Goal: Transaction & Acquisition: Purchase product/service

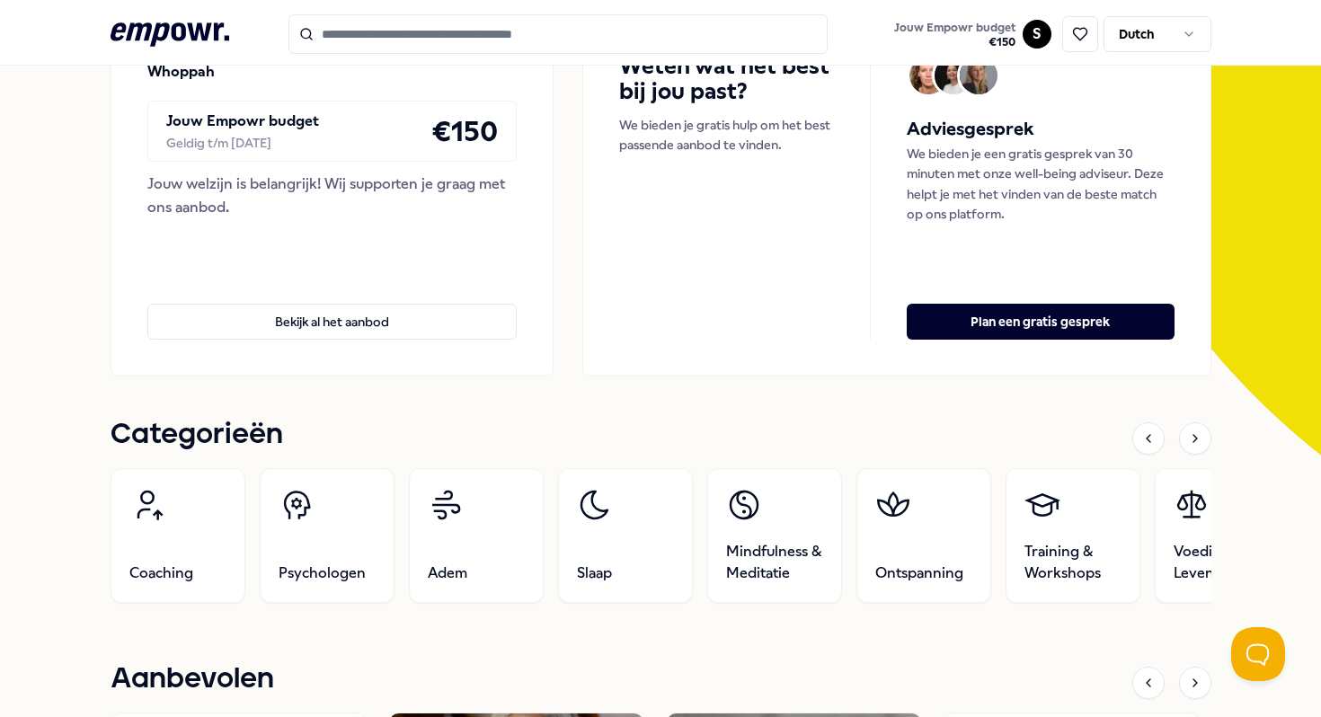
scroll to position [532, 0]
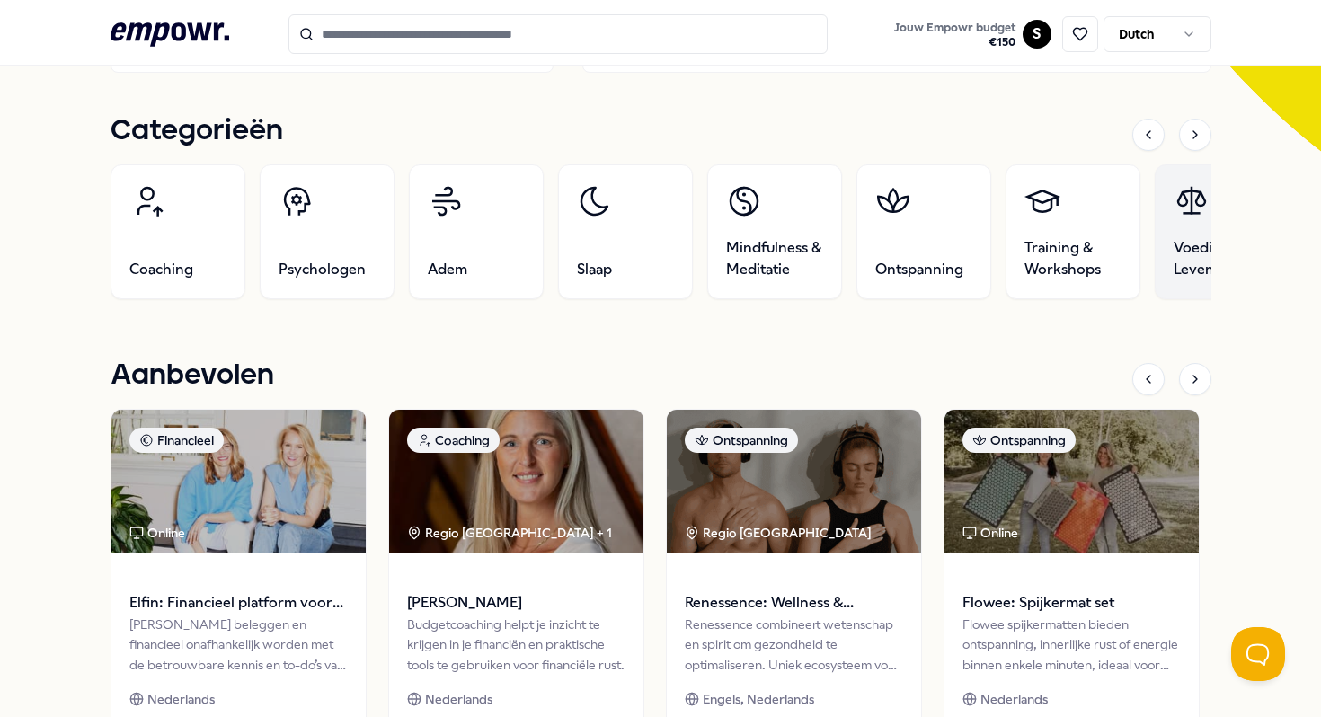
click at [1181, 215] on icon at bounding box center [1191, 201] width 36 height 36
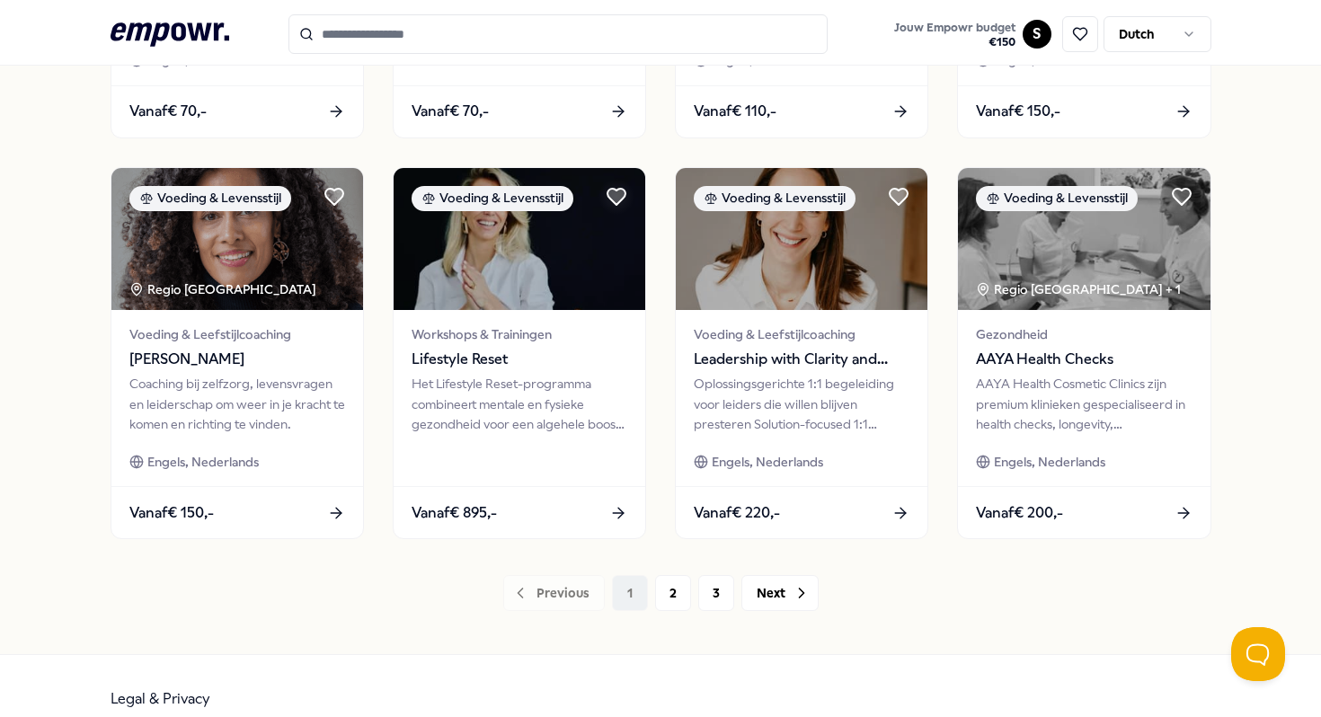
scroll to position [880, 0]
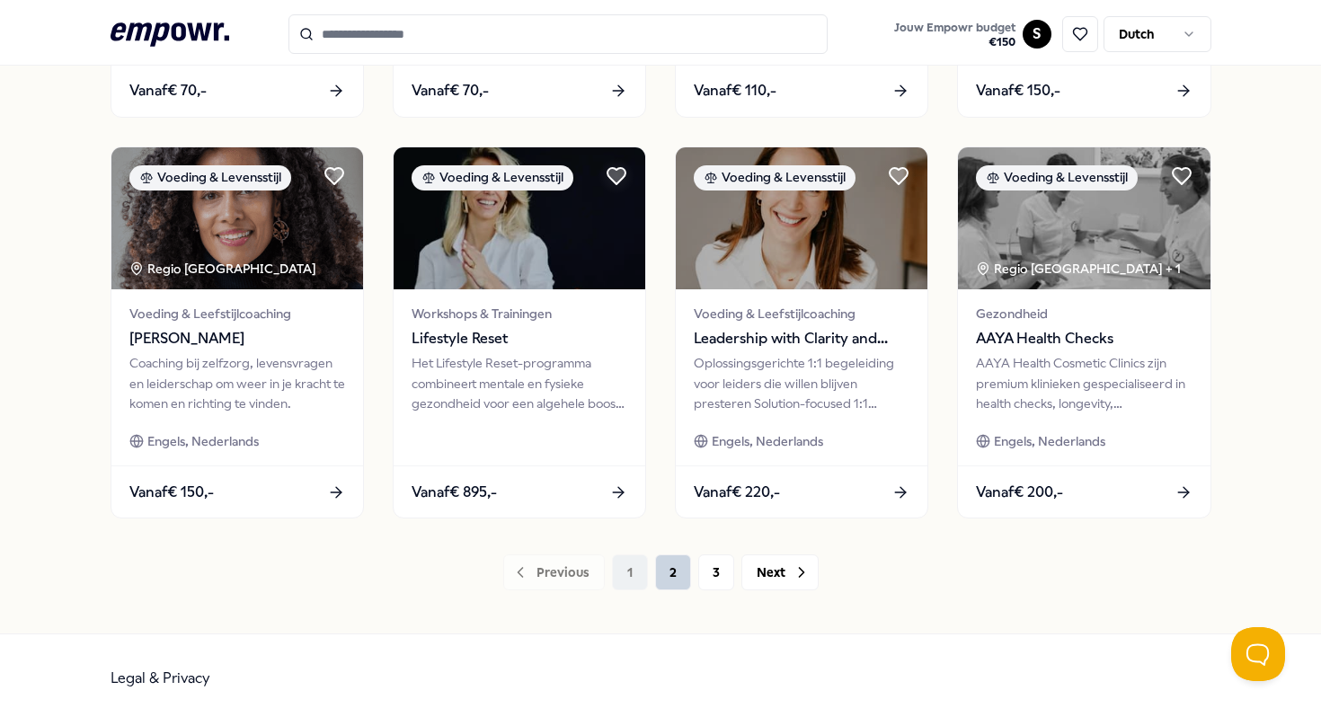
click at [683, 571] on button "2" at bounding box center [673, 572] width 36 height 36
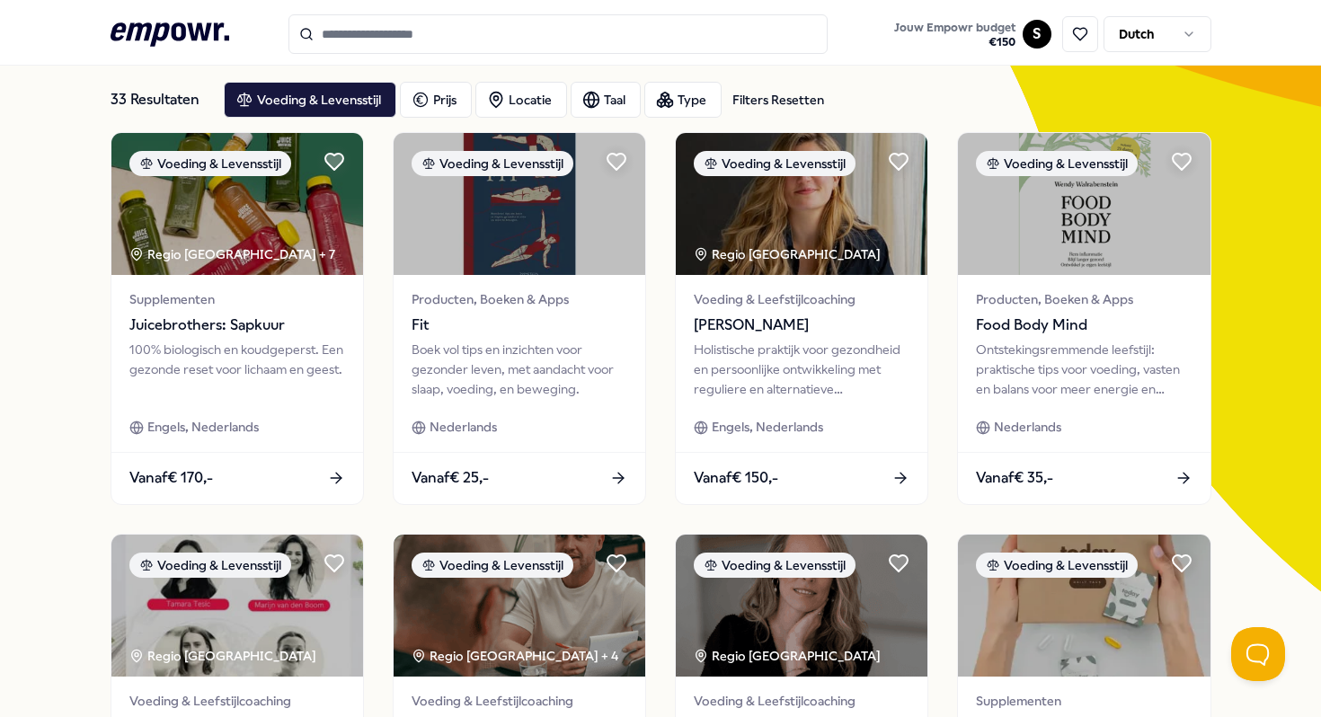
scroll to position [98, 0]
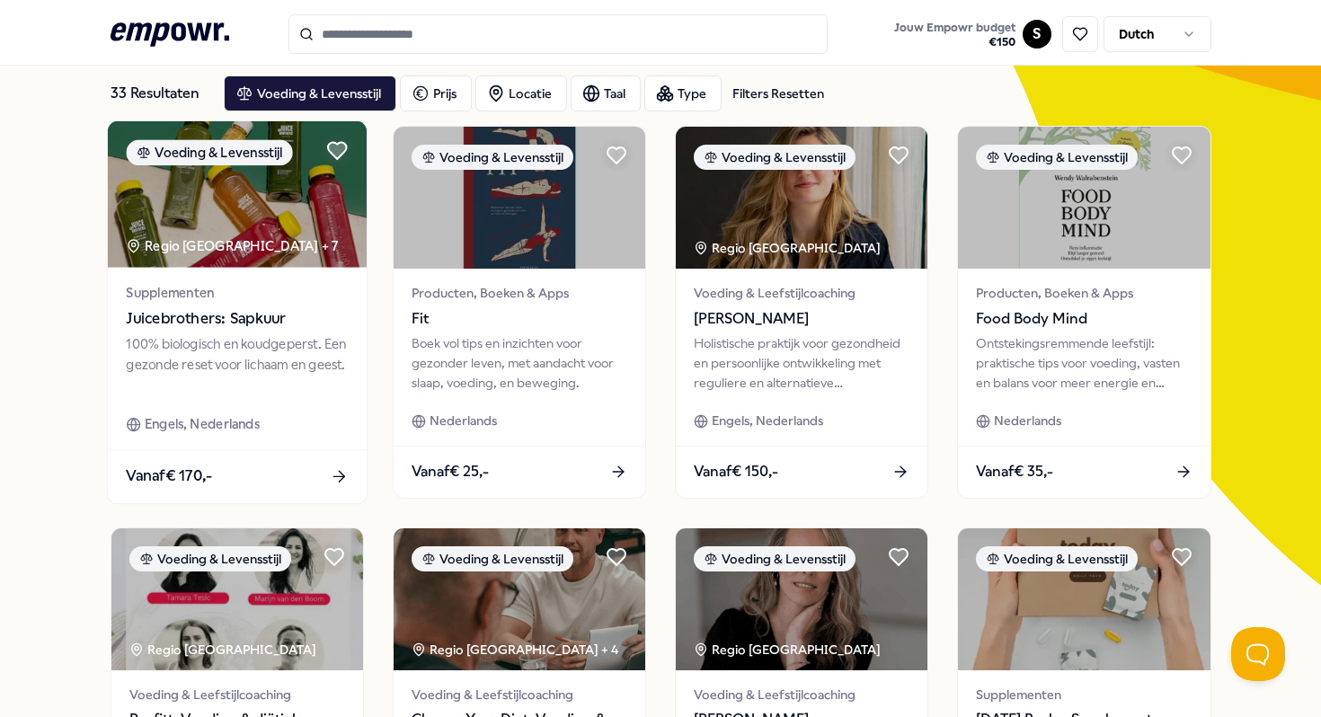
click at [247, 282] on span "Supplementen" at bounding box center [237, 292] width 222 height 21
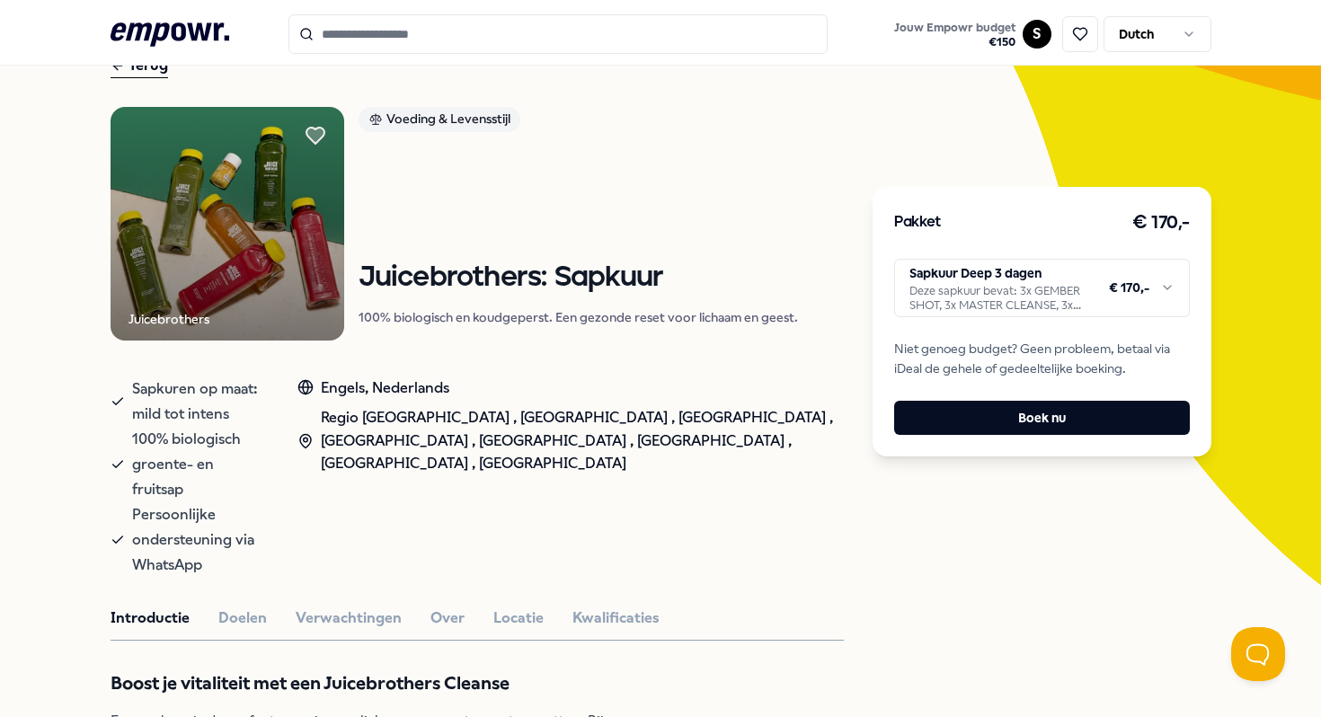
click at [1119, 283] on html ".empowr-logo_svg__cls-1{fill:#03032f} Jouw Empowr budget € 150 S Dutch Alle cat…" at bounding box center [660, 358] width 1321 height 717
click at [1052, 293] on html ".empowr-logo_svg__cls-1{fill:#03032f} Jouw Empowr budget € 150 S Dutch Alle cat…" at bounding box center [660, 358] width 1321 height 717
click at [830, 254] on html ".empowr-logo_svg__cls-1{fill:#03032f} Jouw Empowr budget € 150 S Dutch Alle cat…" at bounding box center [660, 358] width 1321 height 717
click at [1033, 269] on html ".empowr-logo_svg__cls-1{fill:#03032f} Jouw Empowr budget € 150 S Dutch Alle cat…" at bounding box center [660, 358] width 1321 height 717
click at [837, 283] on html ".empowr-logo_svg__cls-1{fill:#03032f} Jouw Empowr budget € 150 S Dutch Alle cat…" at bounding box center [660, 358] width 1321 height 717
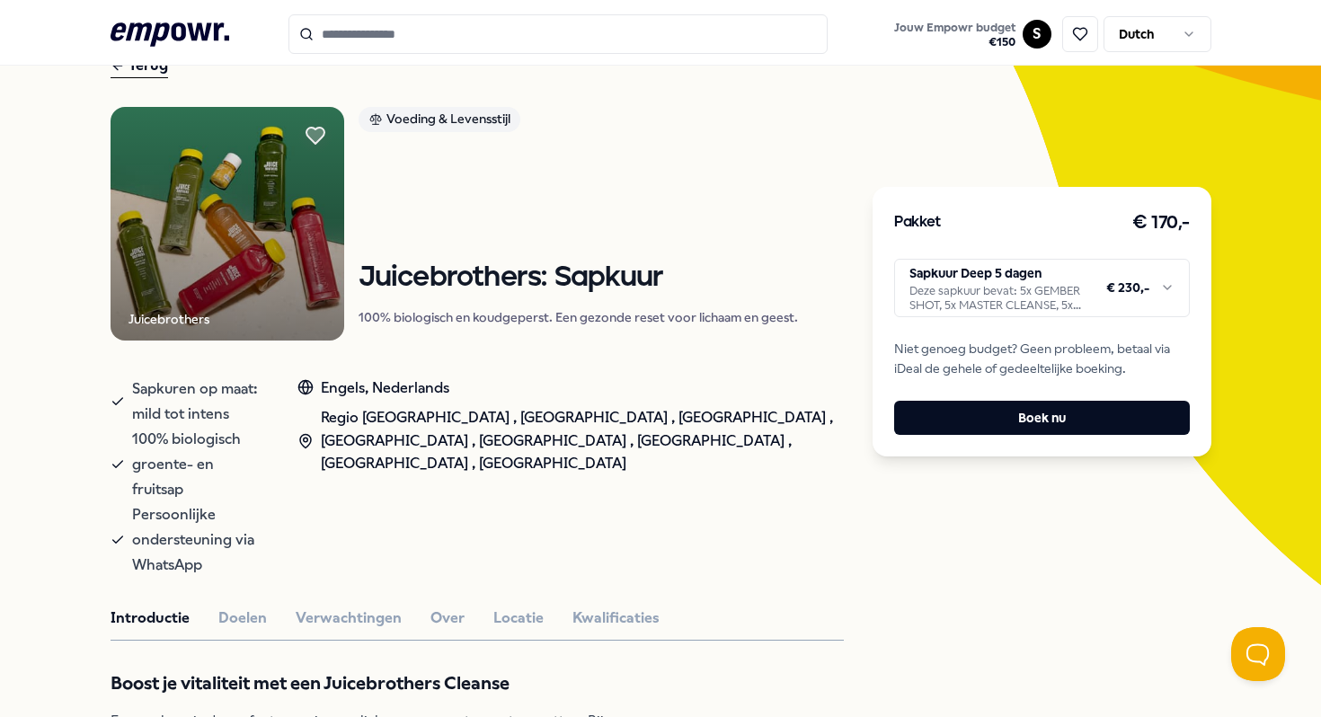
click at [998, 278] on html ".empowr-logo_svg__cls-1{fill:#03032f} Jouw Empowr budget € 150 S Dutch Alle cat…" at bounding box center [660, 358] width 1321 height 717
click at [990, 175] on html ".empowr-logo_svg__cls-1{fill:#03032f} Jouw Empowr budget € 150 S Dutch Alle cat…" at bounding box center [660, 358] width 1321 height 717
click at [979, 433] on button "Boek nu" at bounding box center [1041, 418] width 295 height 34
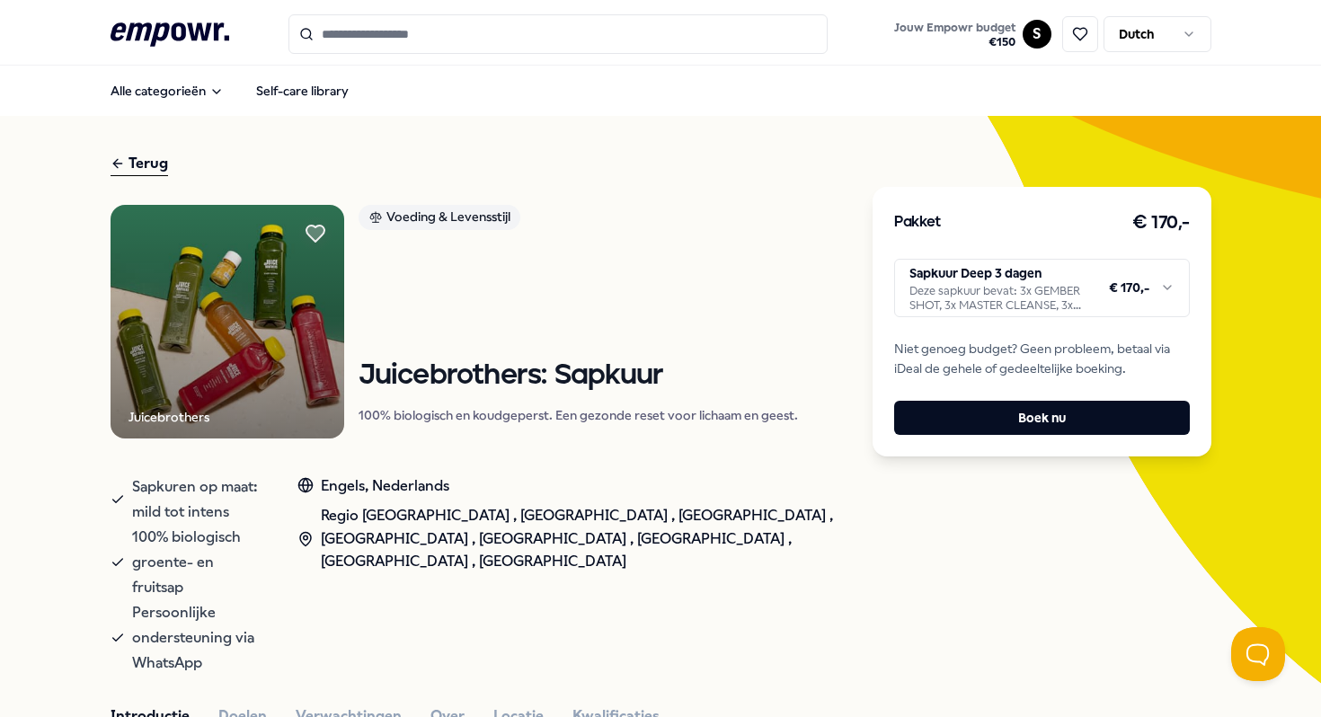
click at [1041, 302] on html ".empowr-logo_svg__cls-1{fill:#03032f} Jouw Empowr budget € 150 S Dutch Alle cat…" at bounding box center [660, 358] width 1321 height 717
click at [180, 29] on icon ".empowr-logo_svg__cls-1{fill:#03032f}" at bounding box center [170, 34] width 119 height 33
click at [111, 164] on icon at bounding box center [118, 164] width 14 height 22
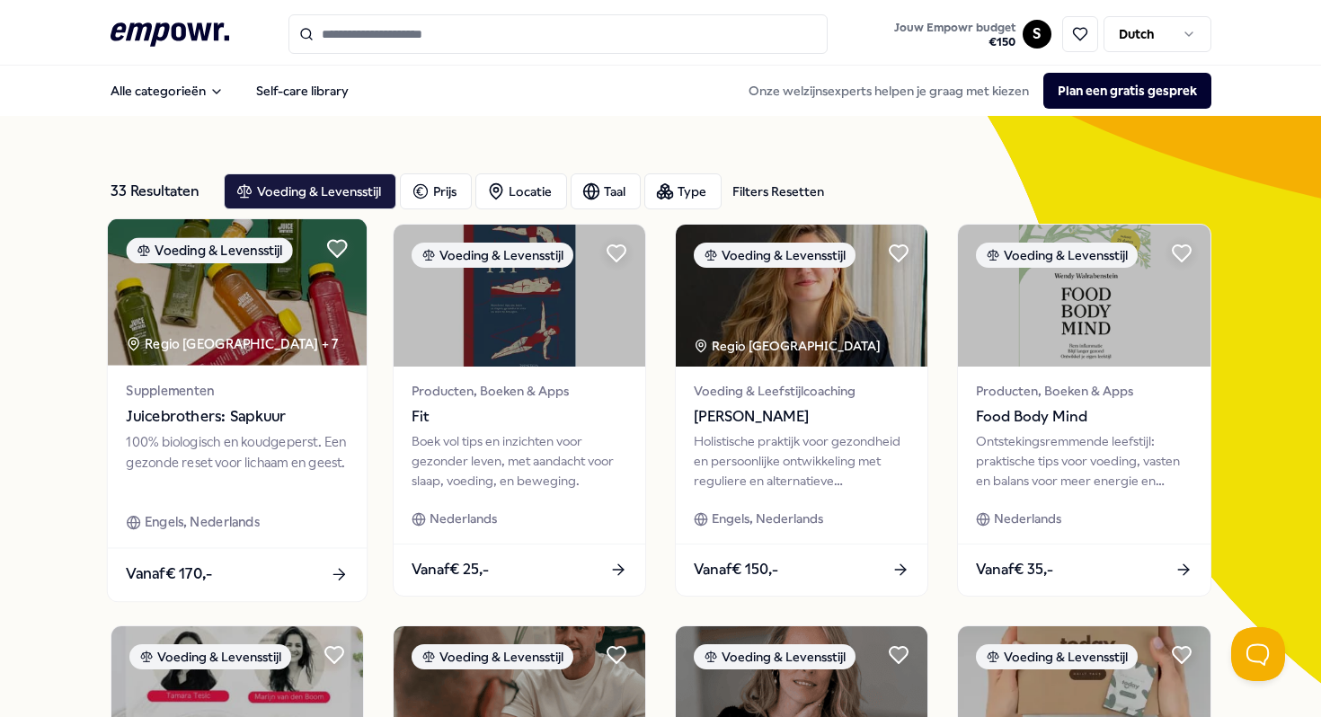
click at [217, 415] on span "Juicebrothers: Sapkuur" at bounding box center [237, 415] width 222 height 23
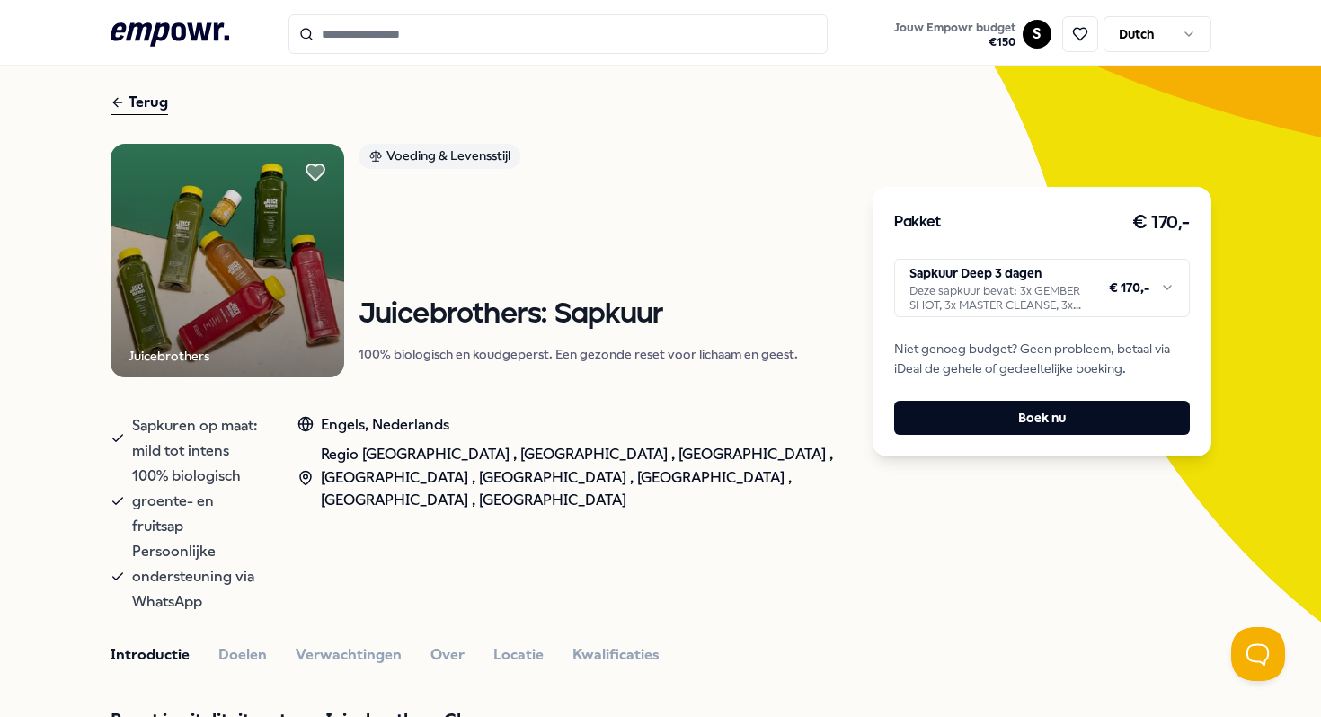
scroll to position [60, 0]
click at [1022, 297] on html ".empowr-logo_svg__cls-1{fill:#03032f} Jouw Empowr budget € 150 S Dutch Alle cat…" at bounding box center [660, 358] width 1321 height 717
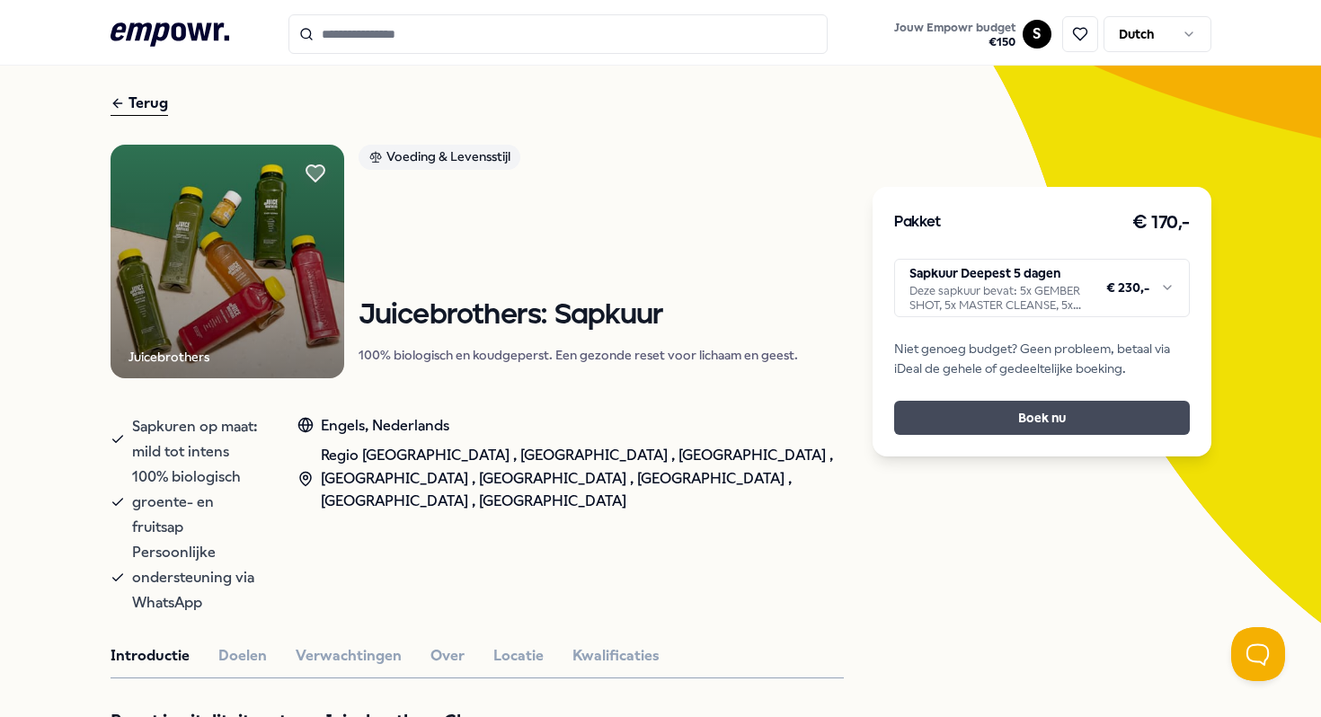
click at [969, 422] on button "Boek nu" at bounding box center [1041, 418] width 295 height 34
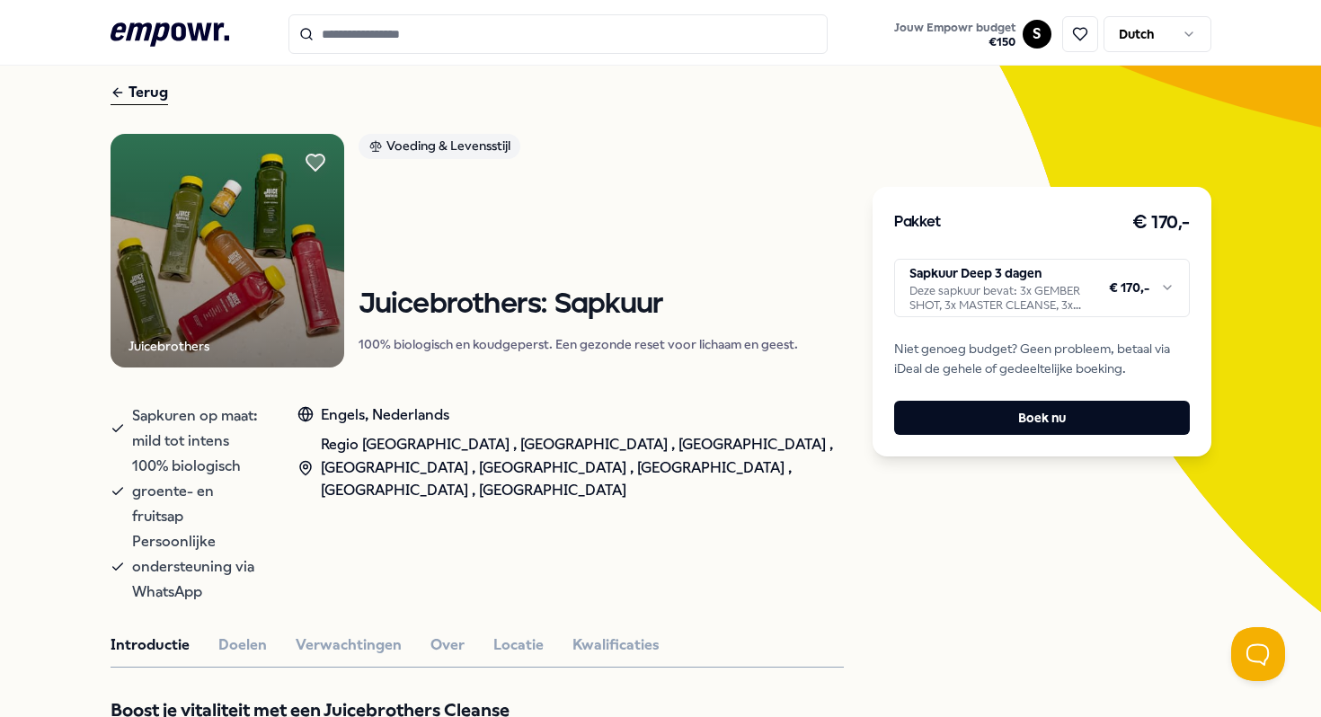
scroll to position [73, 0]
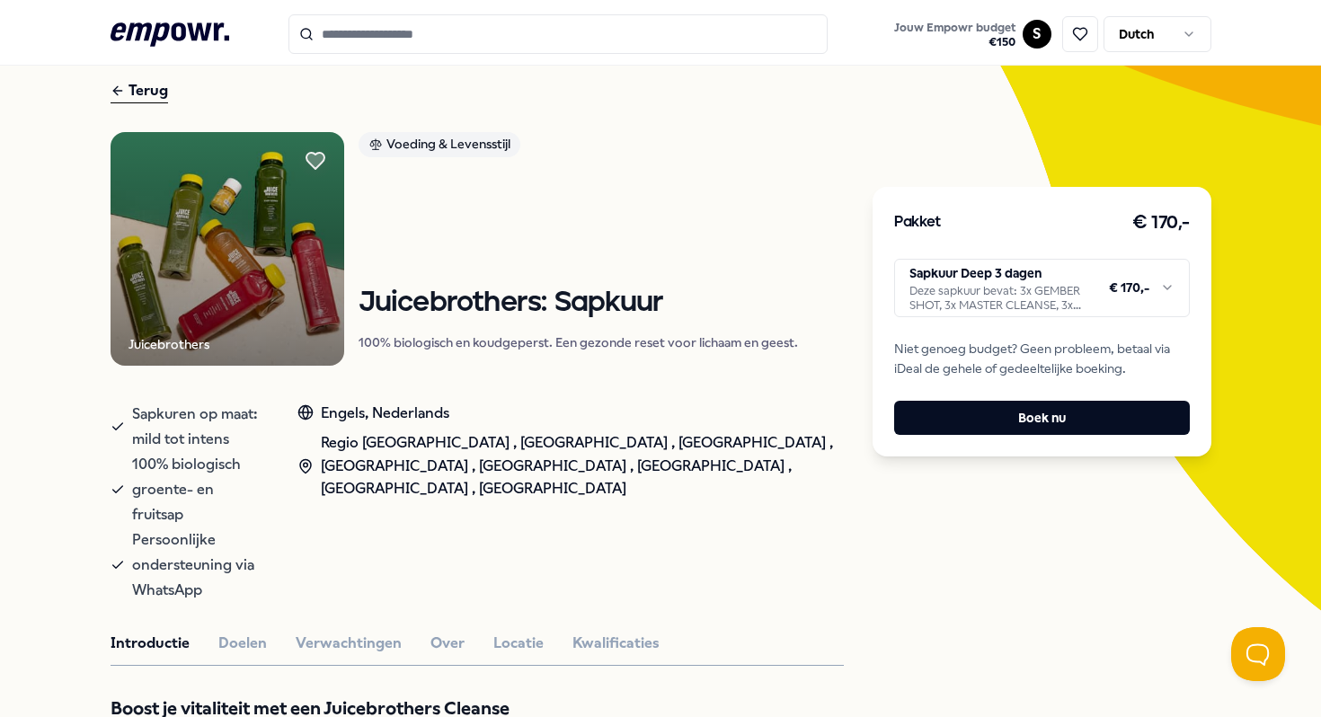
click at [968, 287] on html ".empowr-logo_svg__cls-1{fill:#03032f} Jouw Empowr budget € 150 S Dutch Alle cat…" at bounding box center [660, 358] width 1321 height 717
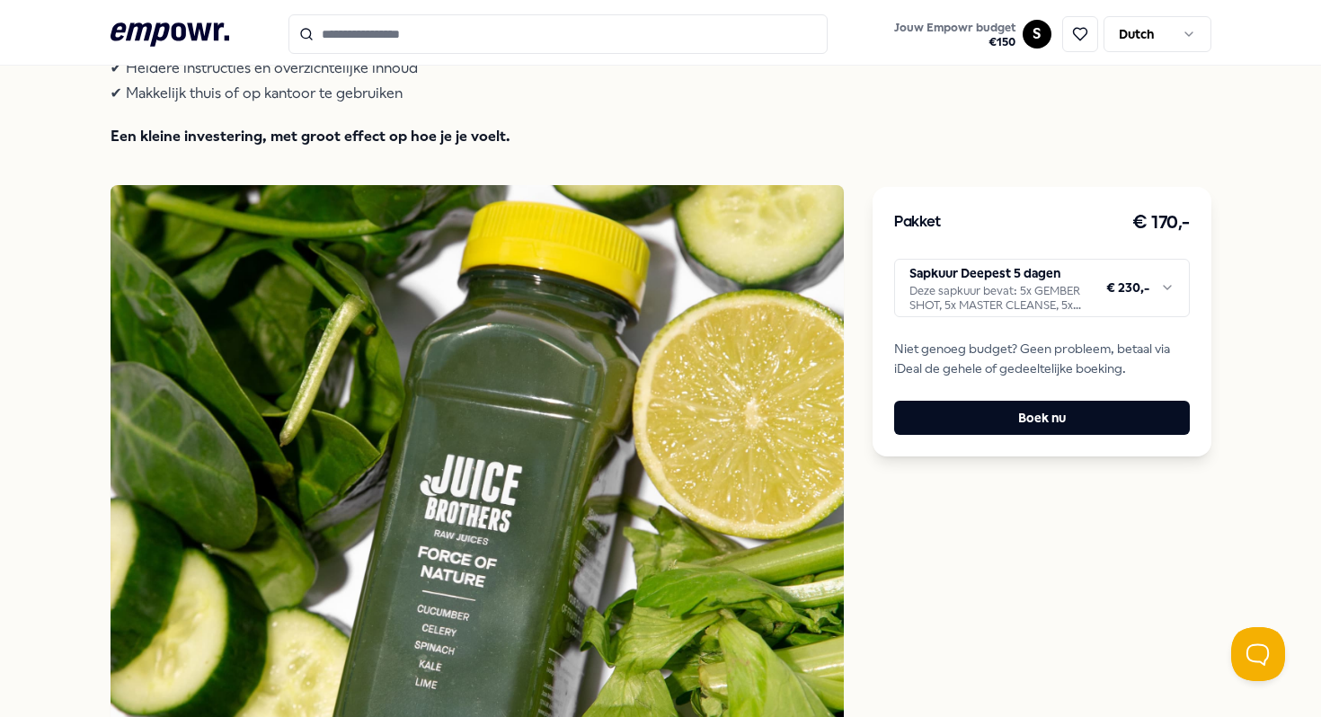
scroll to position [1276, 0]
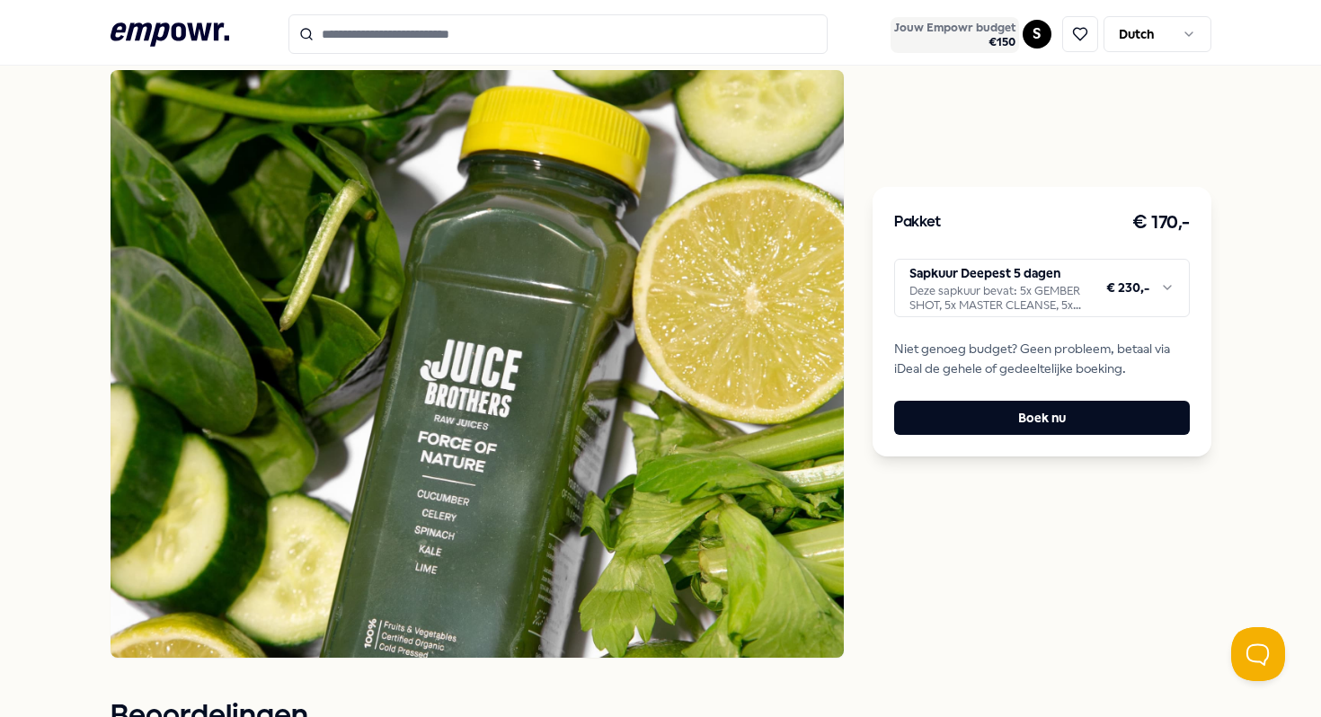
click at [1004, 36] on span "€ 150" at bounding box center [954, 42] width 121 height 14
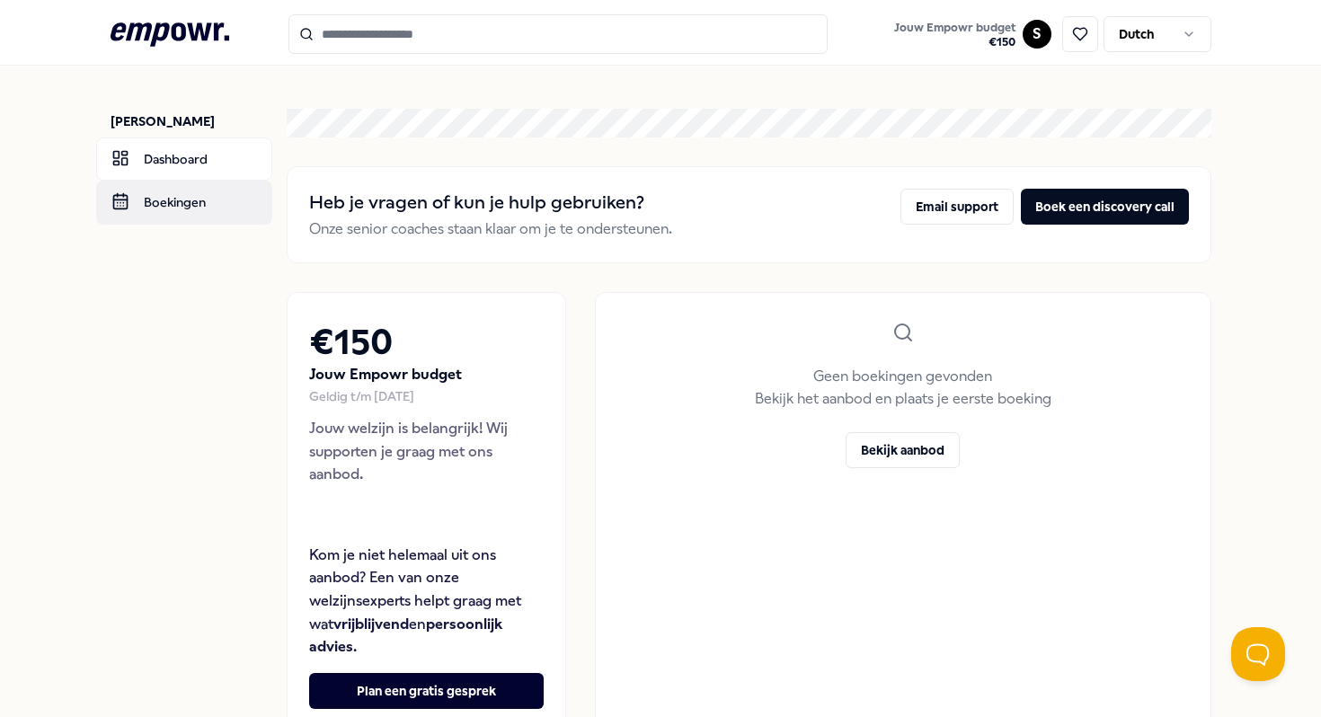
click at [181, 213] on link "Boekingen" at bounding box center [184, 202] width 176 height 43
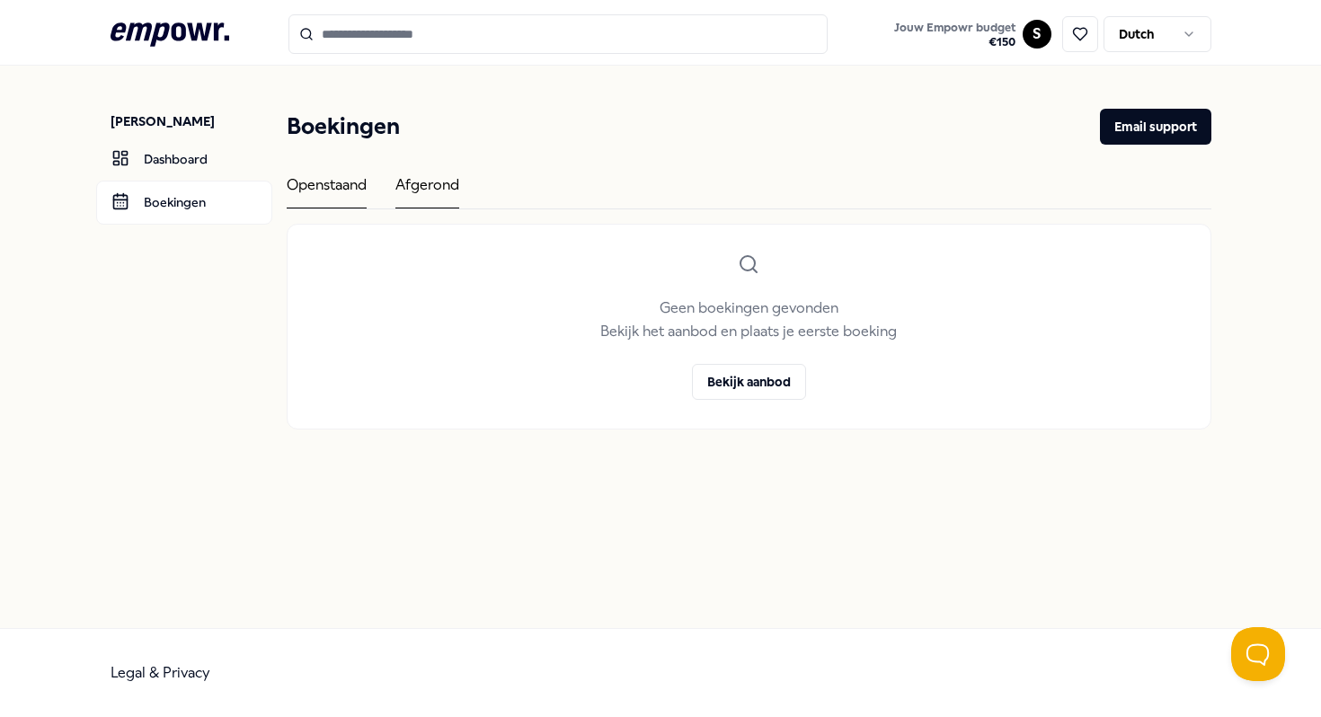
click at [446, 180] on div "Afgerond" at bounding box center [427, 190] width 64 height 35
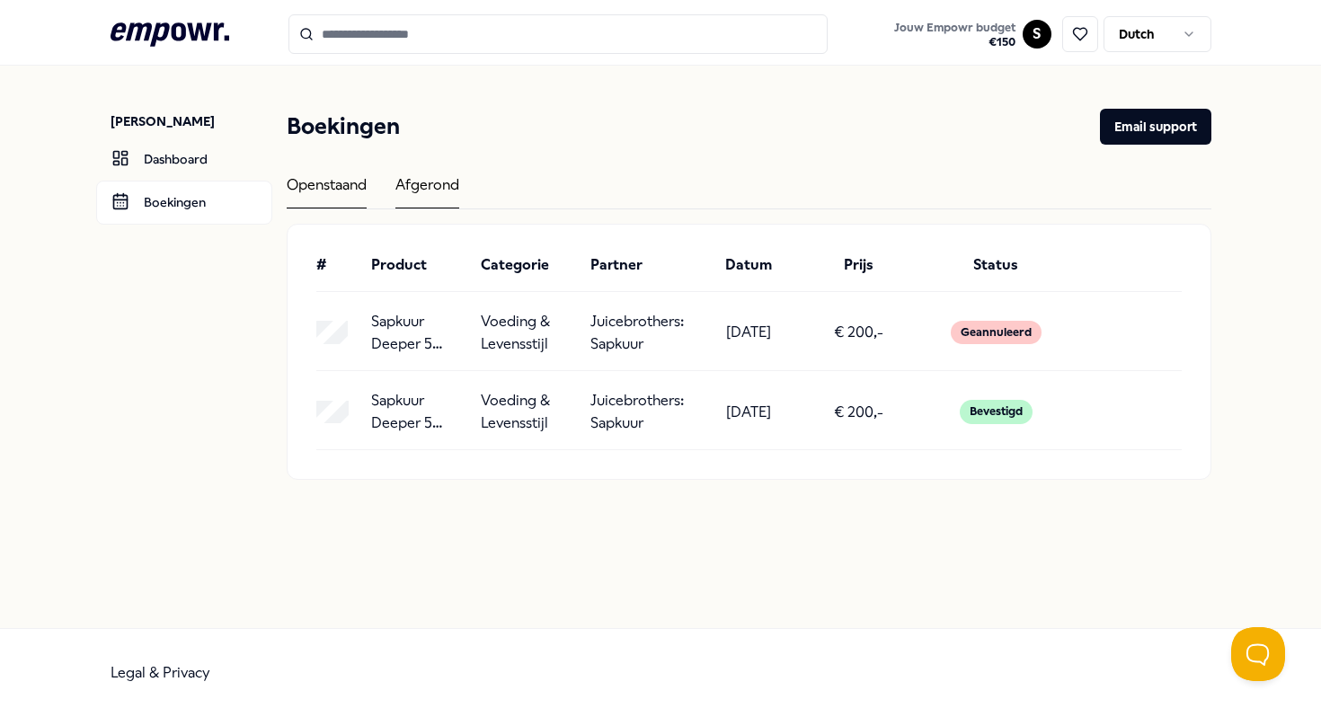
click at [326, 188] on div "Openstaand" at bounding box center [327, 190] width 80 height 35
